Goal: Task Accomplishment & Management: Use online tool/utility

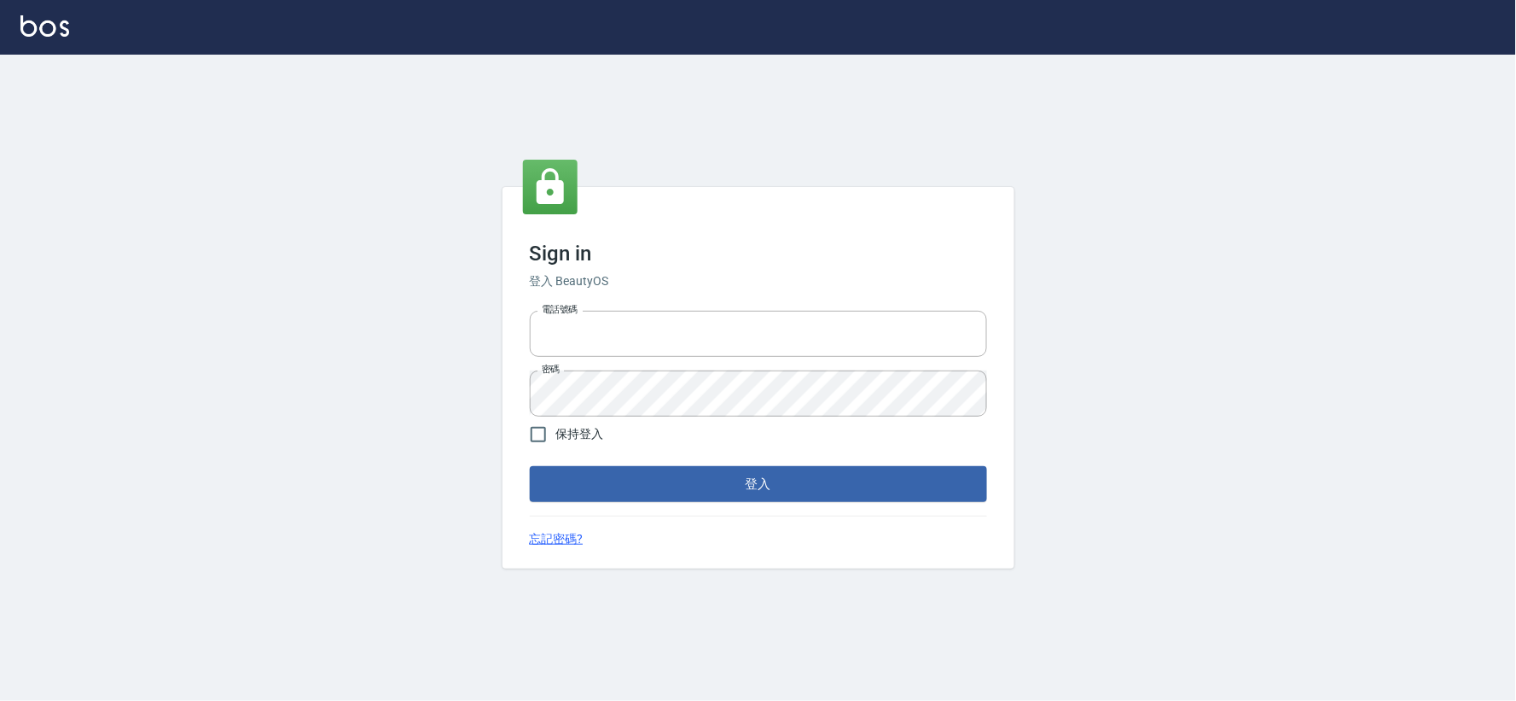
type input "034258365"
click at [636, 514] on div "Sign in 登入 BeautyOS 電話號碼 [PHONE_NUMBER] 電話號碼 密碼 密碼 保持登入 登入 忘記密碼?" at bounding box center [759, 377] width 512 height 381
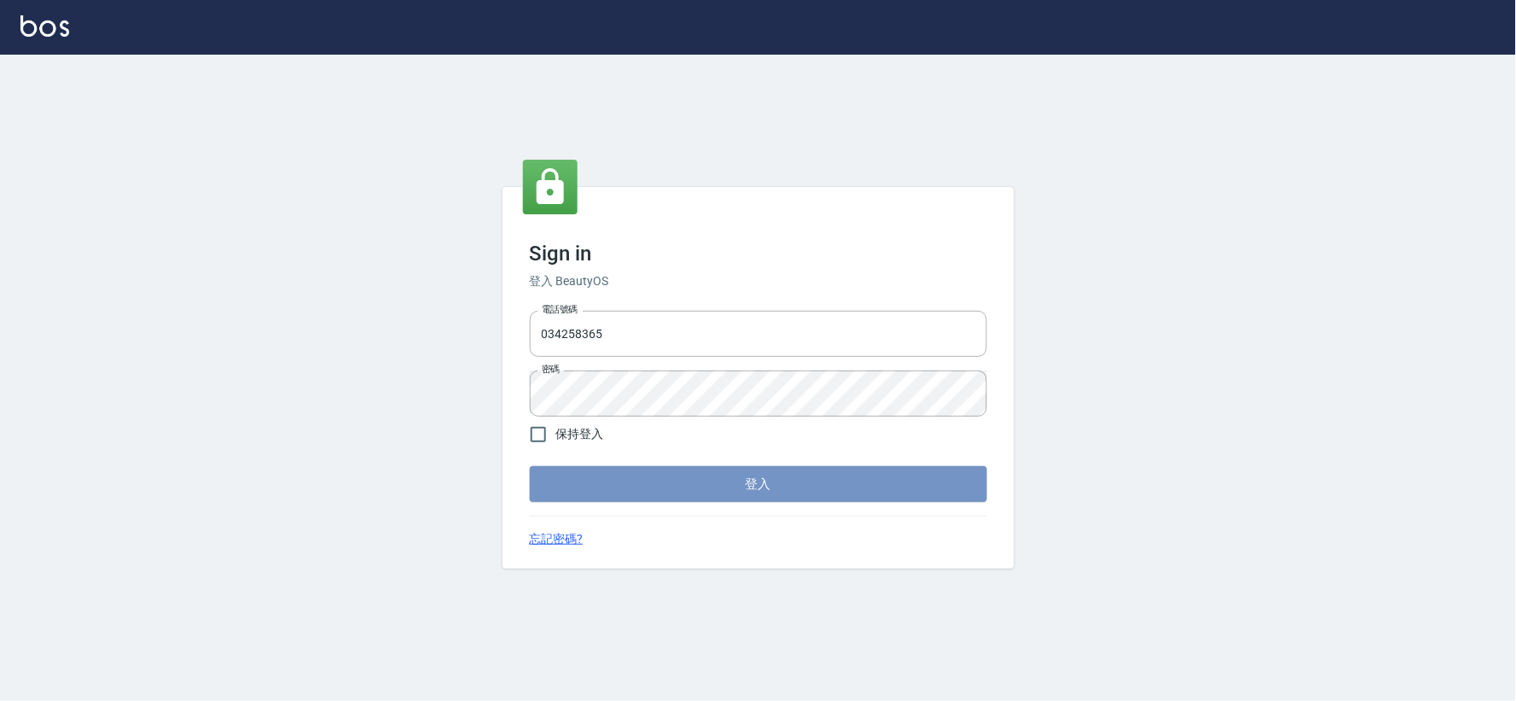
click at [643, 478] on button "登入" at bounding box center [758, 484] width 457 height 36
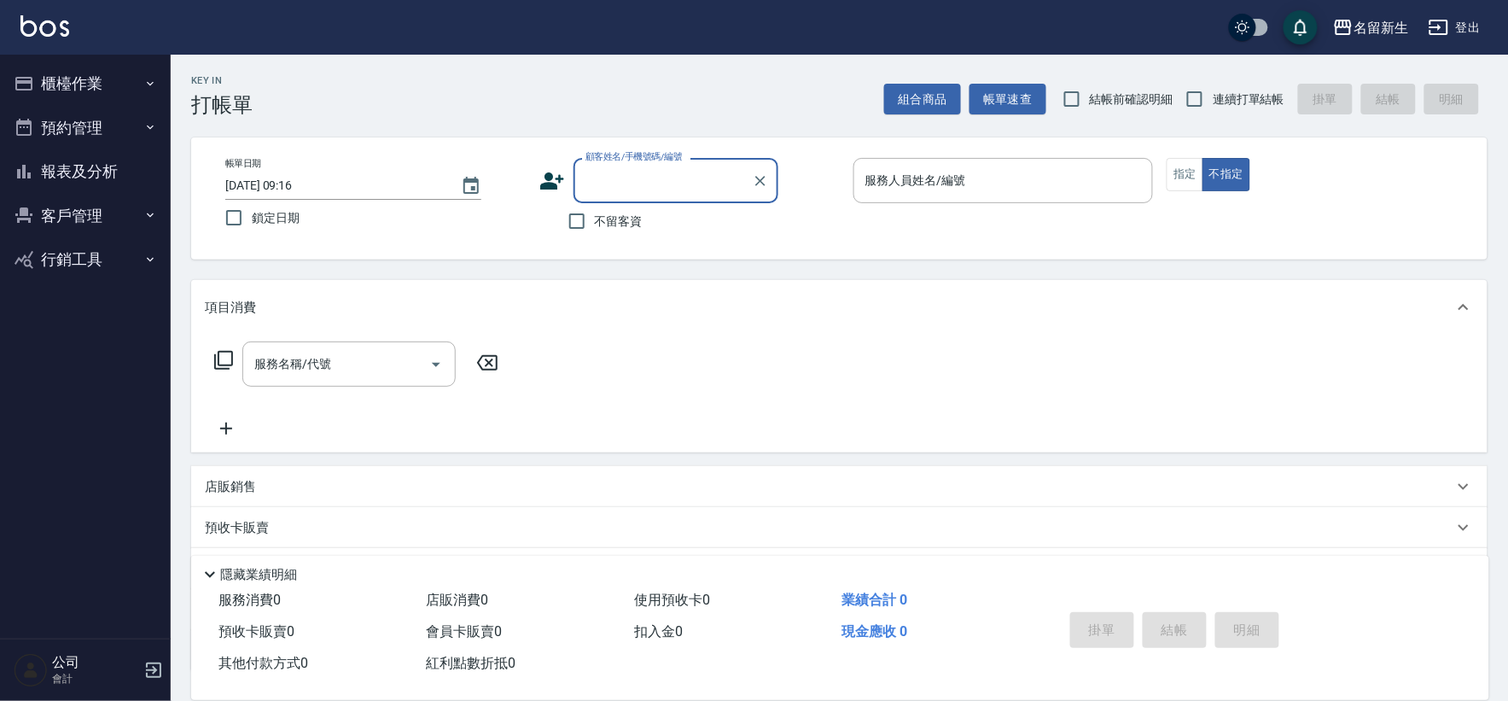
click at [106, 80] on button "櫃檯作業" at bounding box center [85, 83] width 157 height 44
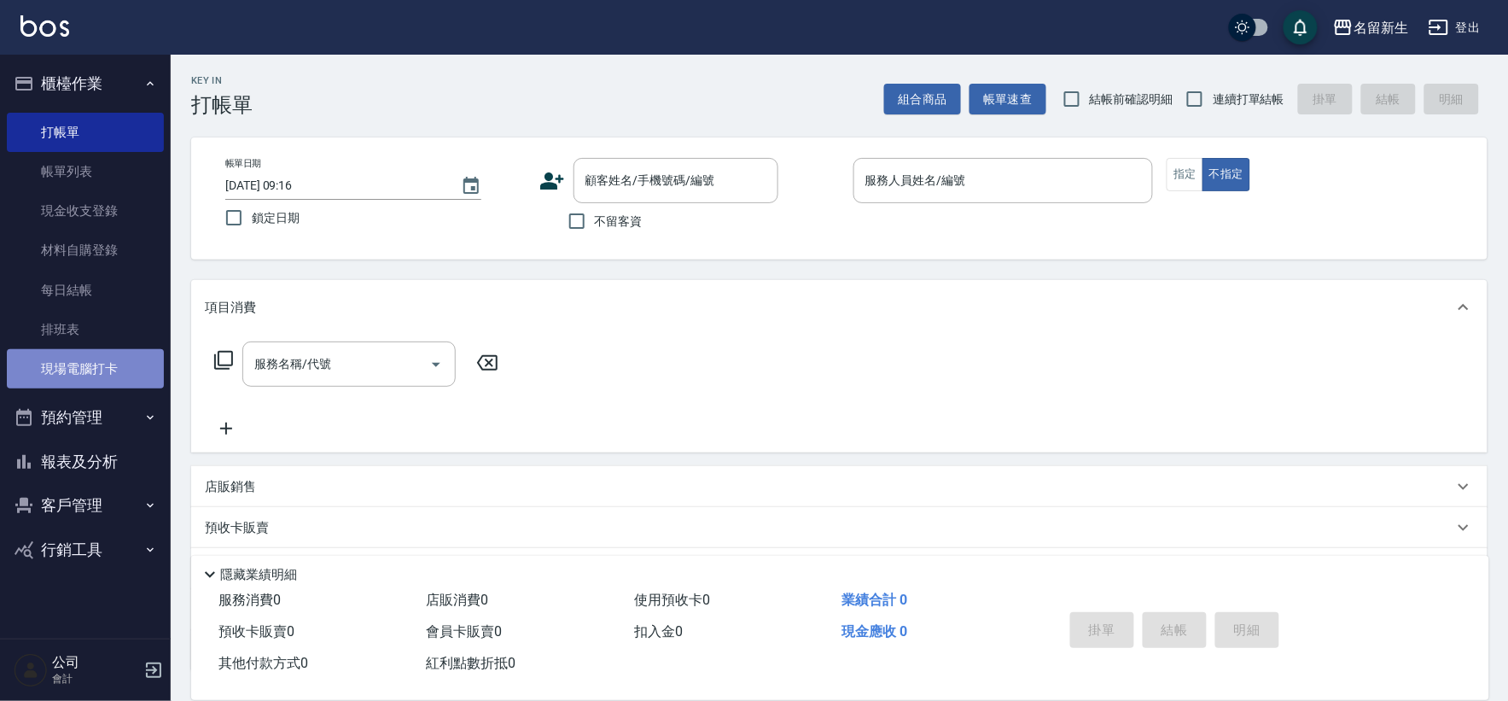
click at [72, 375] on link "現場電腦打卡" at bounding box center [85, 368] width 157 height 39
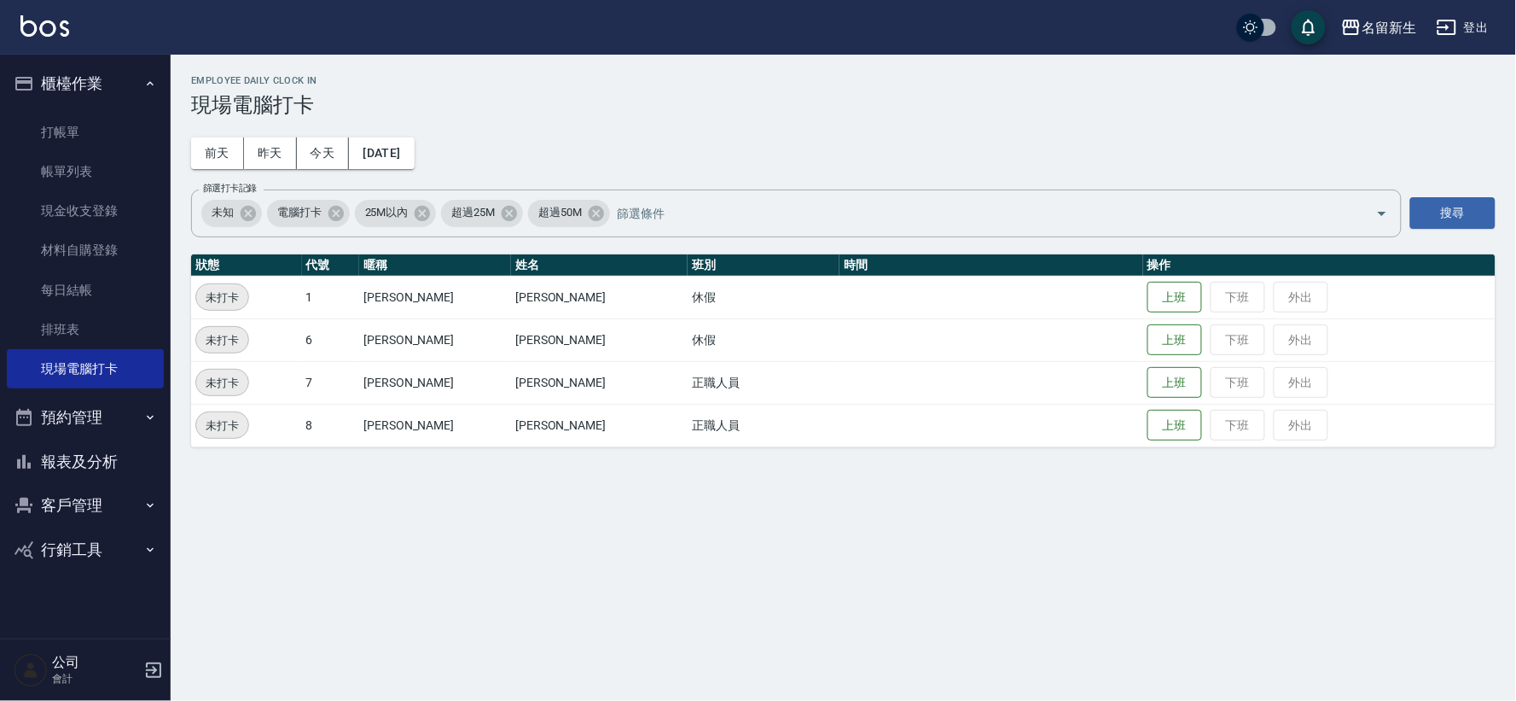
click at [1153, 446] on table "狀態 代號 暱稱 姓名 班別 時間 操作 未打卡 1 [PERSON_NAME] [PERSON_NAME] 休假 上班 下班 外出 未打卡 6 [PERSO…" at bounding box center [843, 350] width 1305 height 193
click at [1152, 422] on button "上班" at bounding box center [1175, 425] width 55 height 30
click at [1148, 384] on button "上班" at bounding box center [1175, 383] width 55 height 30
